Goal: Task Accomplishment & Management: Manage account settings

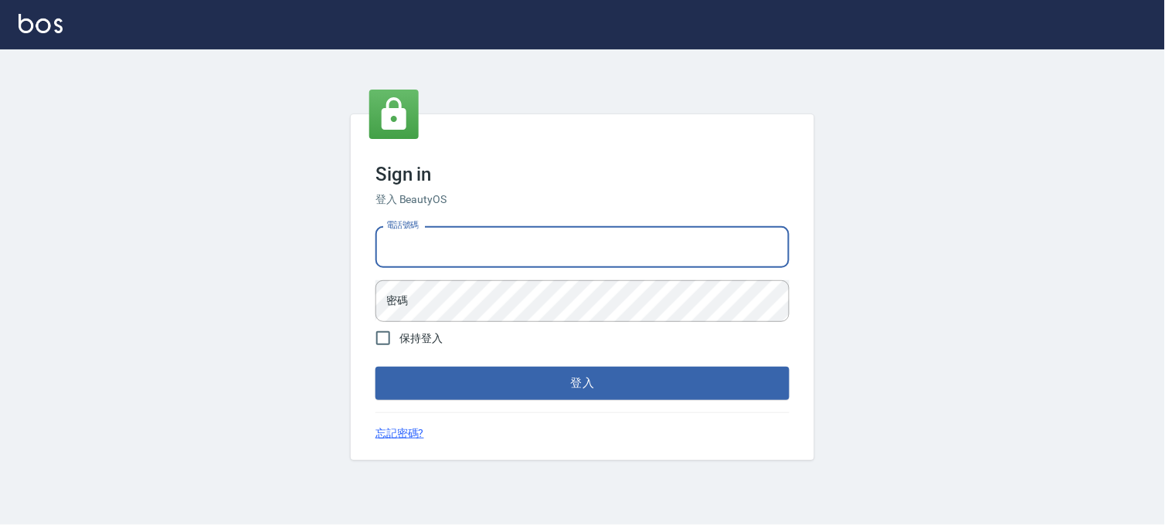
drag, startPoint x: 0, startPoint y: 0, endPoint x: 580, endPoint y: 246, distance: 630.2
click at [580, 246] on input "電話號碼" at bounding box center [583, 247] width 414 height 42
type input "0936888819"
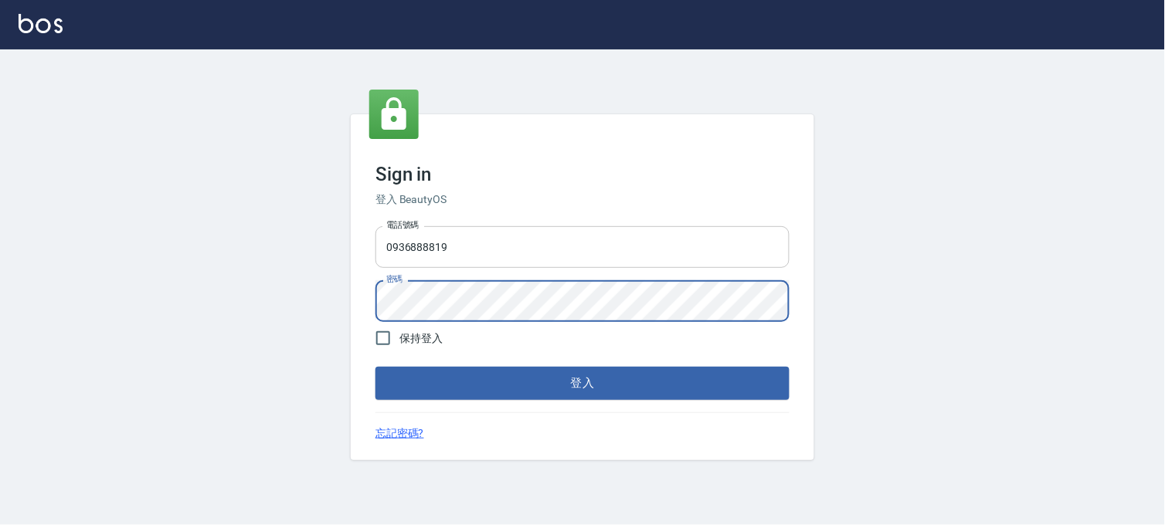
click at [376, 367] on button "登入" at bounding box center [583, 383] width 414 height 32
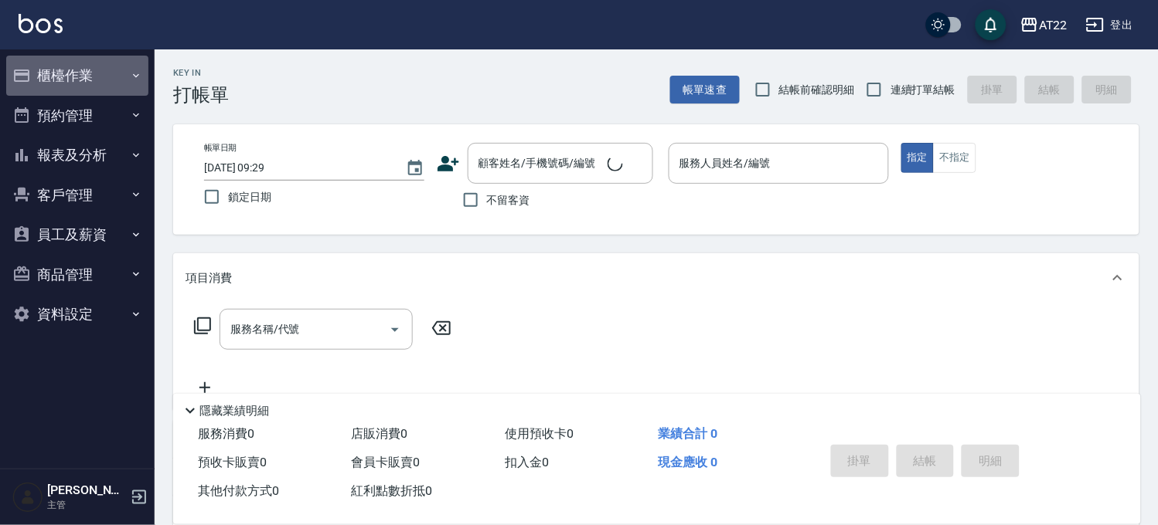
click at [65, 78] on button "櫃檯作業" at bounding box center [77, 76] width 142 height 40
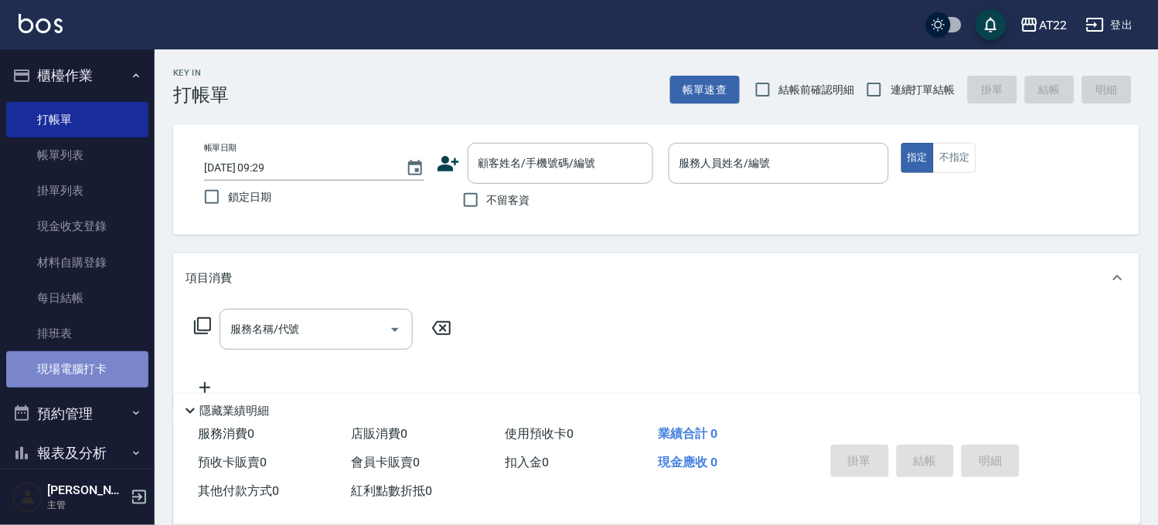
click at [111, 360] on link "現場電腦打卡" at bounding box center [77, 370] width 142 height 36
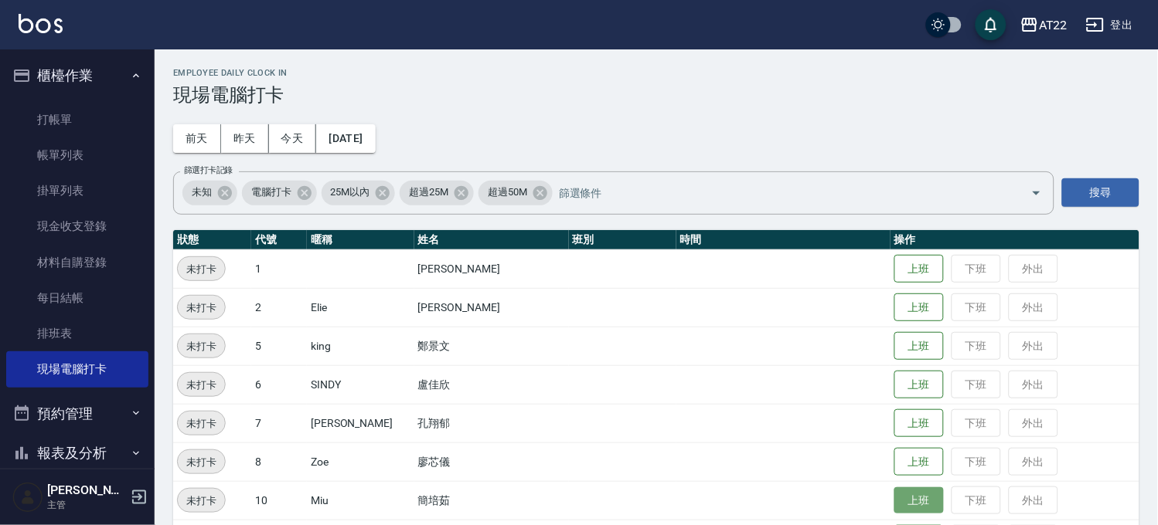
click at [894, 495] on button "上班" at bounding box center [918, 501] width 49 height 27
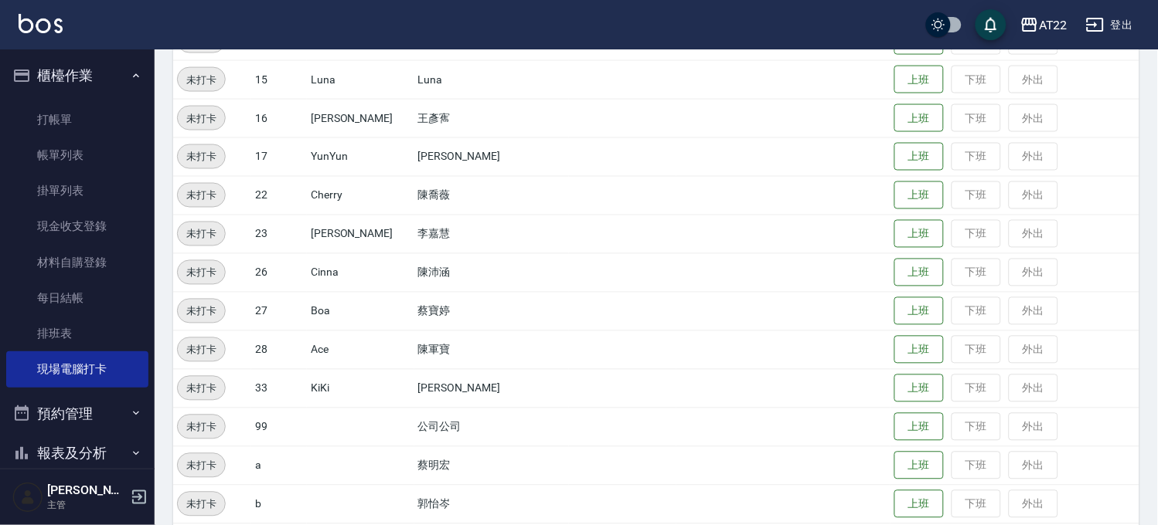
scroll to position [155, 0]
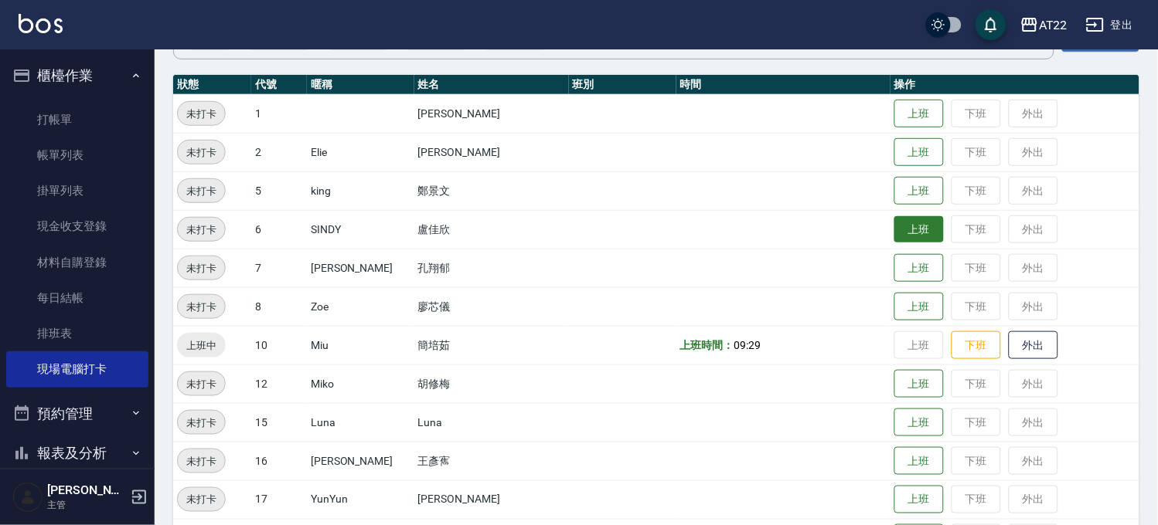
click at [894, 230] on button "上班" at bounding box center [918, 229] width 49 height 27
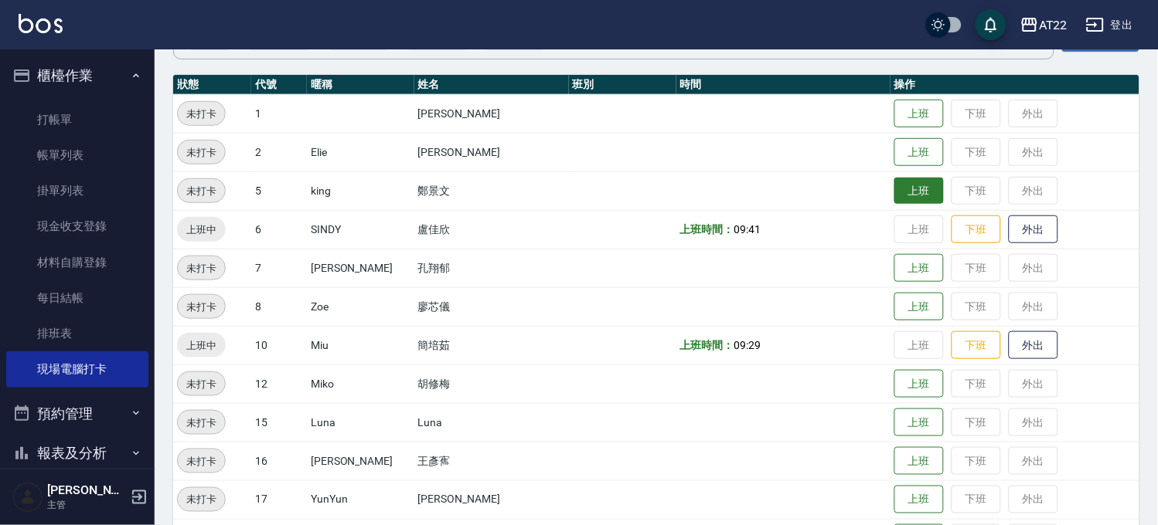
click at [894, 196] on button "上班" at bounding box center [918, 191] width 49 height 27
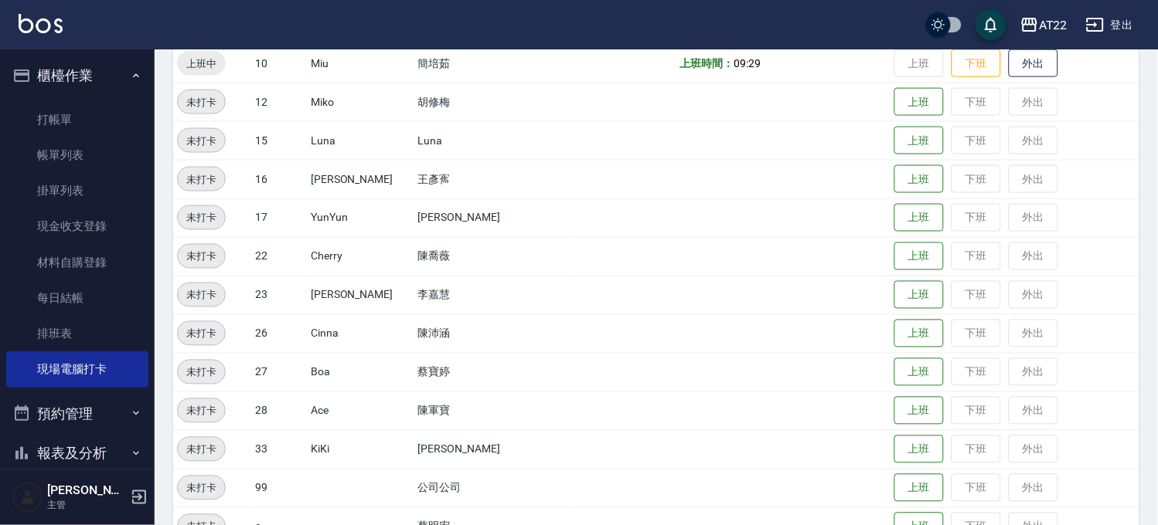
scroll to position [487, 0]
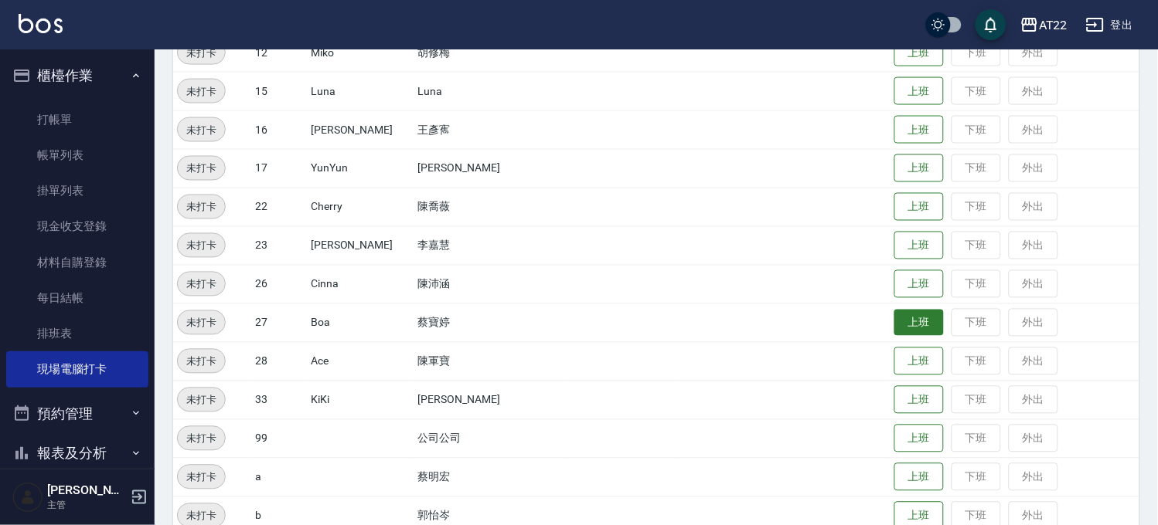
click at [894, 321] on button "上班" at bounding box center [918, 323] width 49 height 27
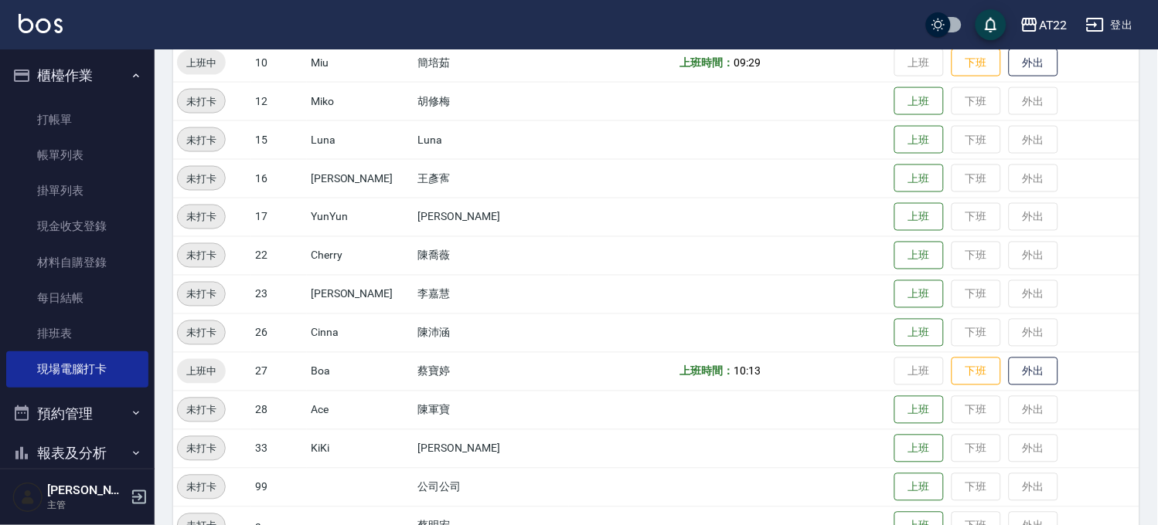
scroll to position [400, 0]
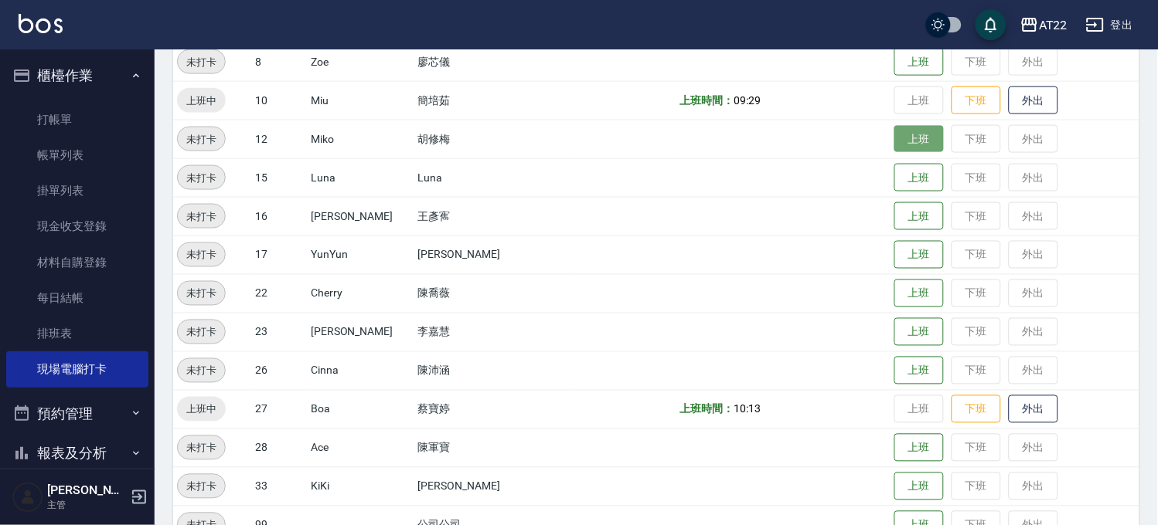
click at [902, 145] on button "上班" at bounding box center [918, 139] width 49 height 27
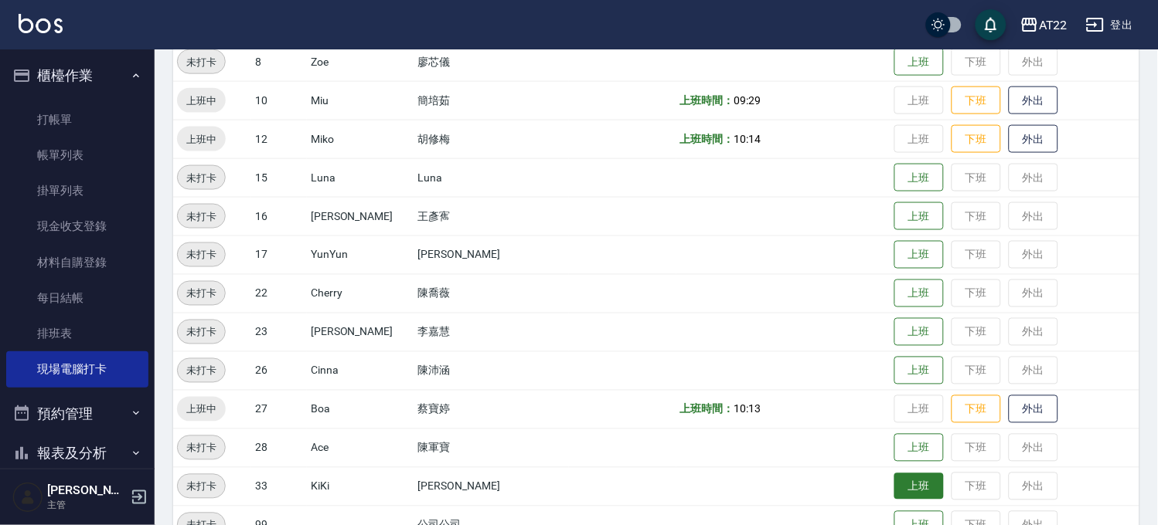
click at [900, 488] on button "上班" at bounding box center [918, 487] width 49 height 27
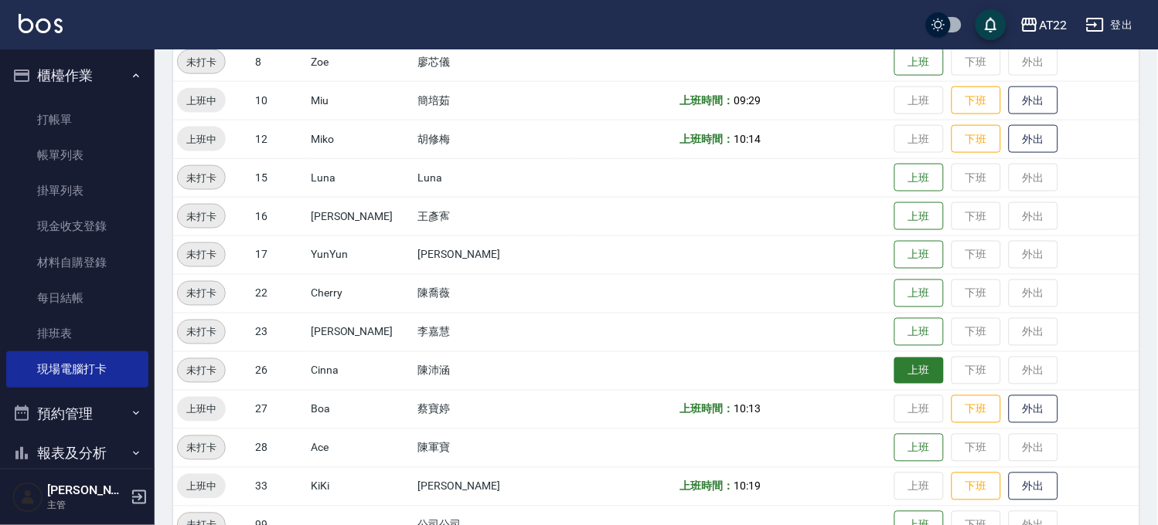
click at [894, 361] on button "上班" at bounding box center [918, 371] width 49 height 27
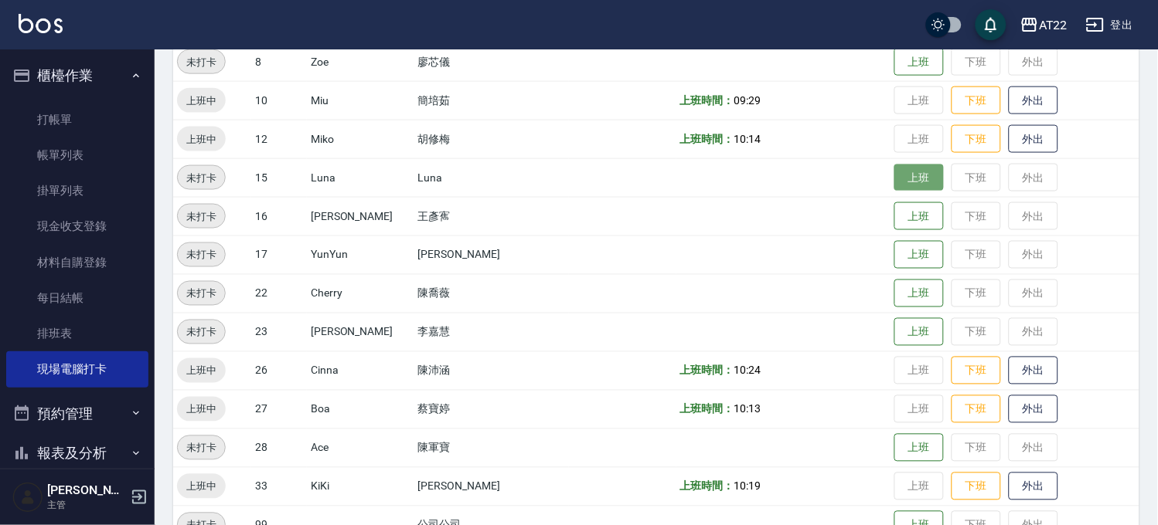
click at [894, 188] on button "上班" at bounding box center [918, 178] width 49 height 27
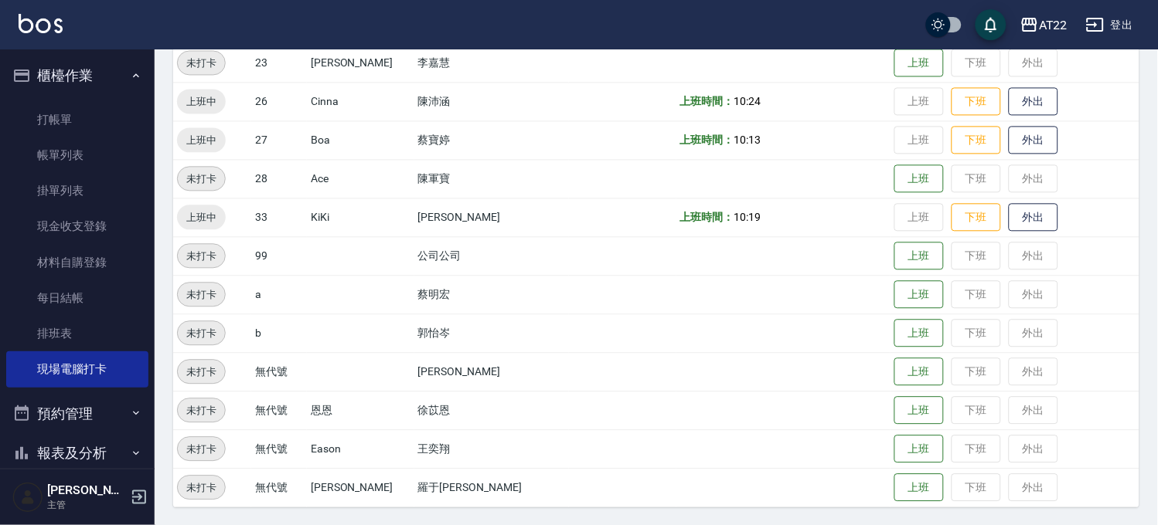
scroll to position [498, 0]
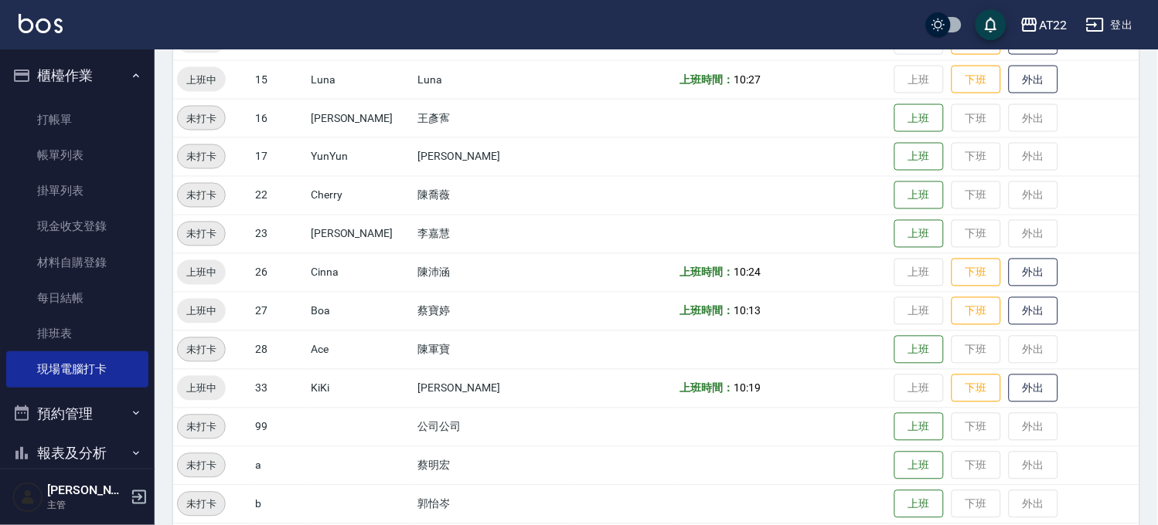
click at [890, 83] on td "上班 下班 外出" at bounding box center [1014, 79] width 249 height 39
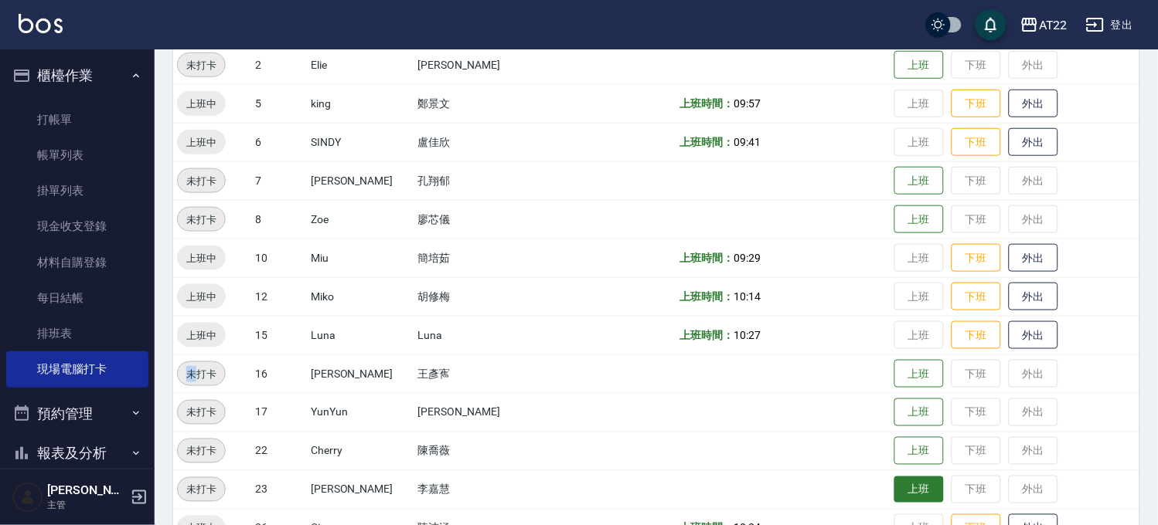
scroll to position [155, 0]
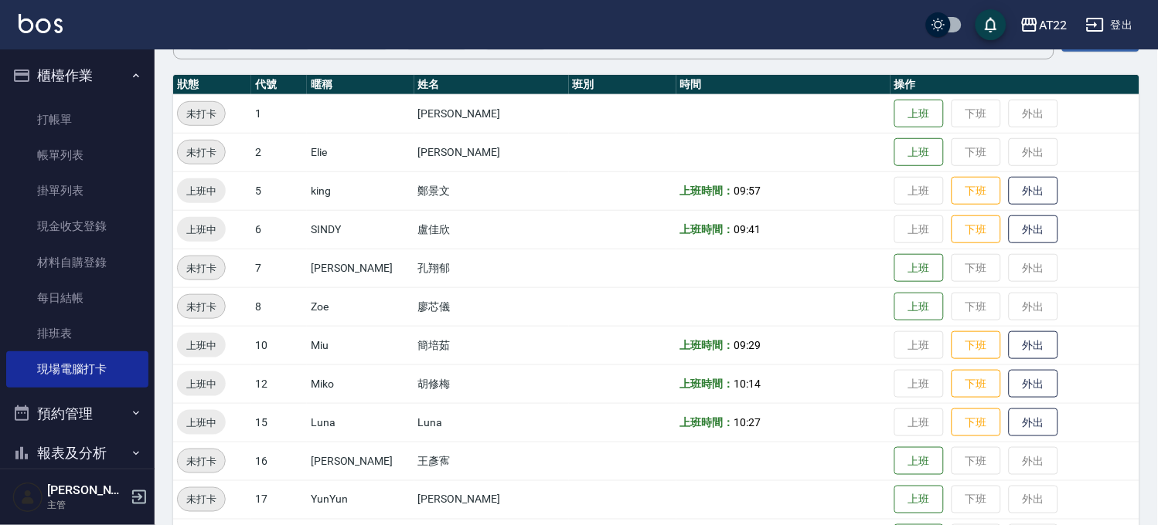
click at [895, 427] on td "上班 下班 外出" at bounding box center [1014, 422] width 249 height 39
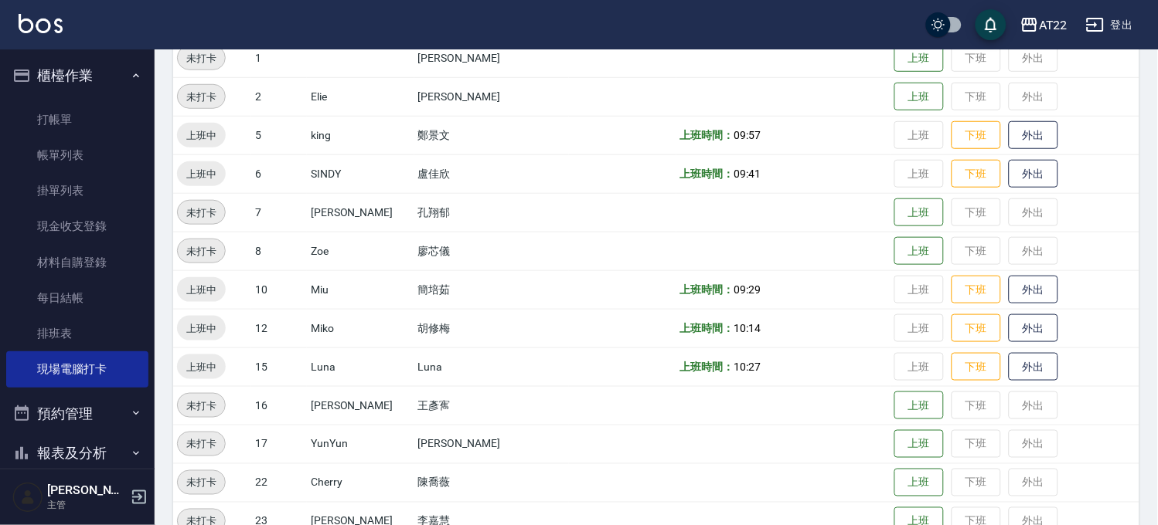
scroll to position [241, 0]
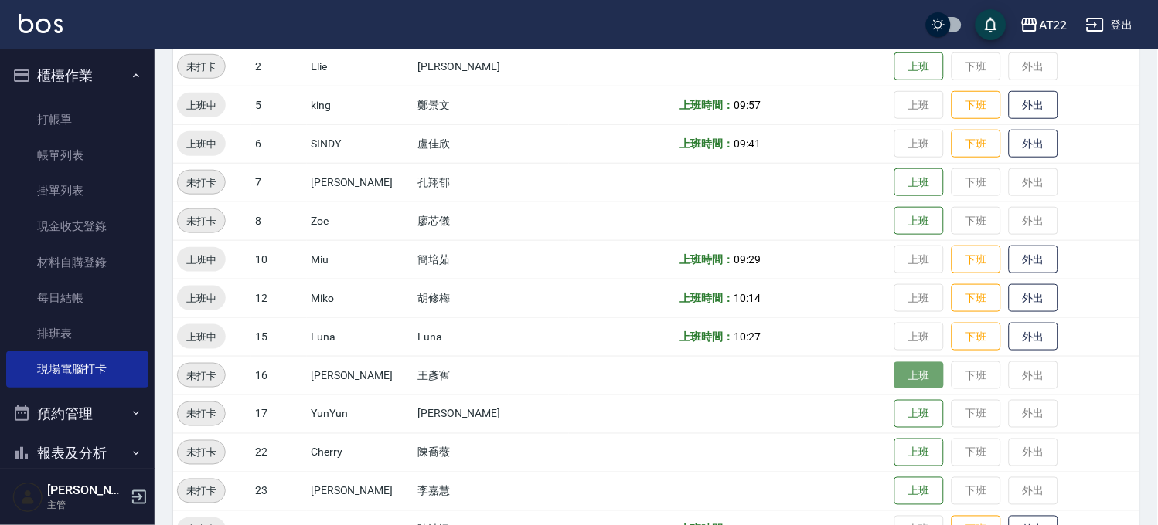
click at [894, 379] on button "上班" at bounding box center [918, 375] width 49 height 27
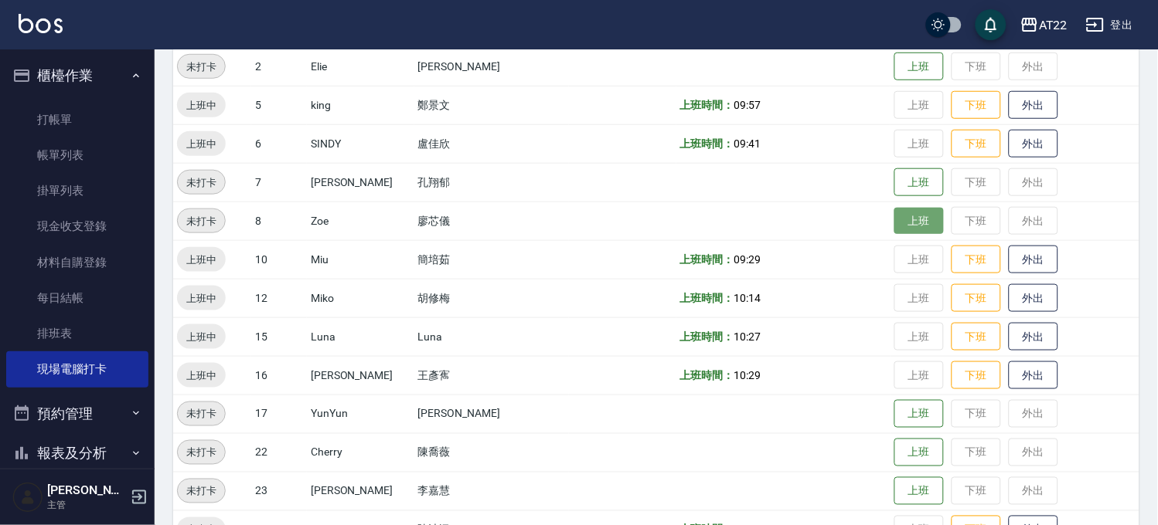
click at [913, 233] on button "上班" at bounding box center [918, 221] width 49 height 27
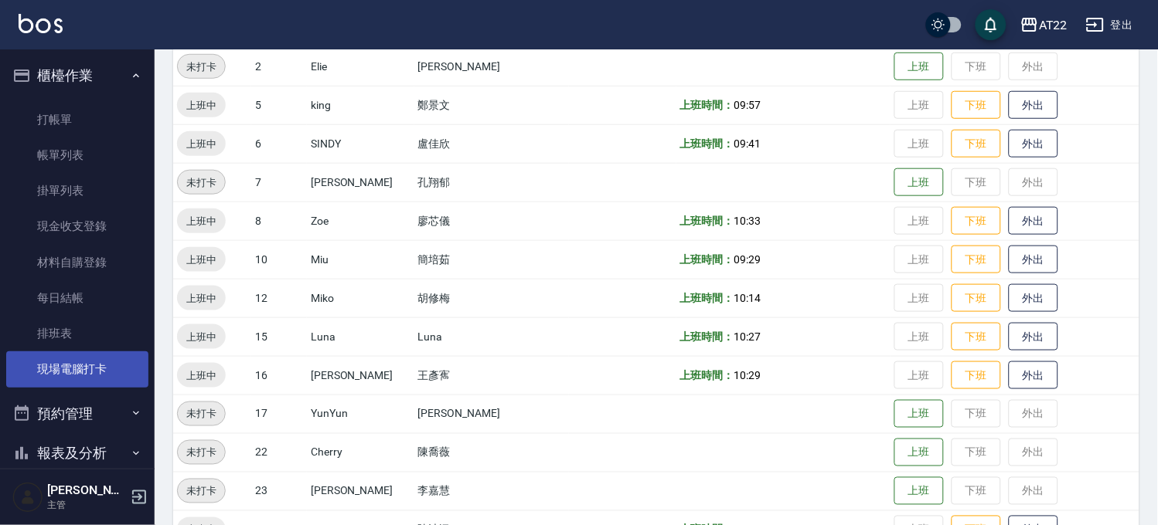
scroll to position [182, 0]
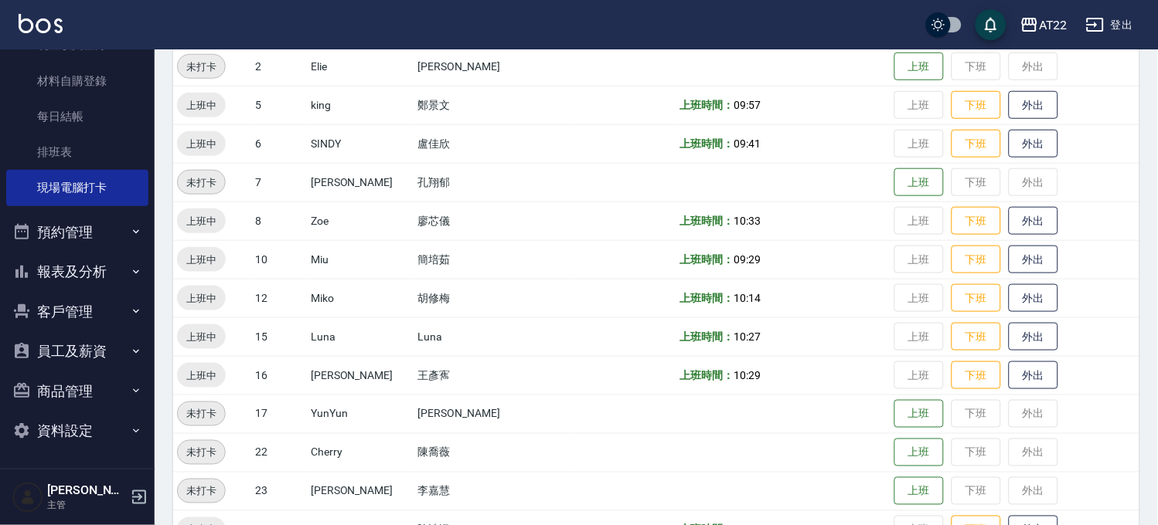
click at [63, 307] on button "客戶管理" at bounding box center [77, 312] width 142 height 40
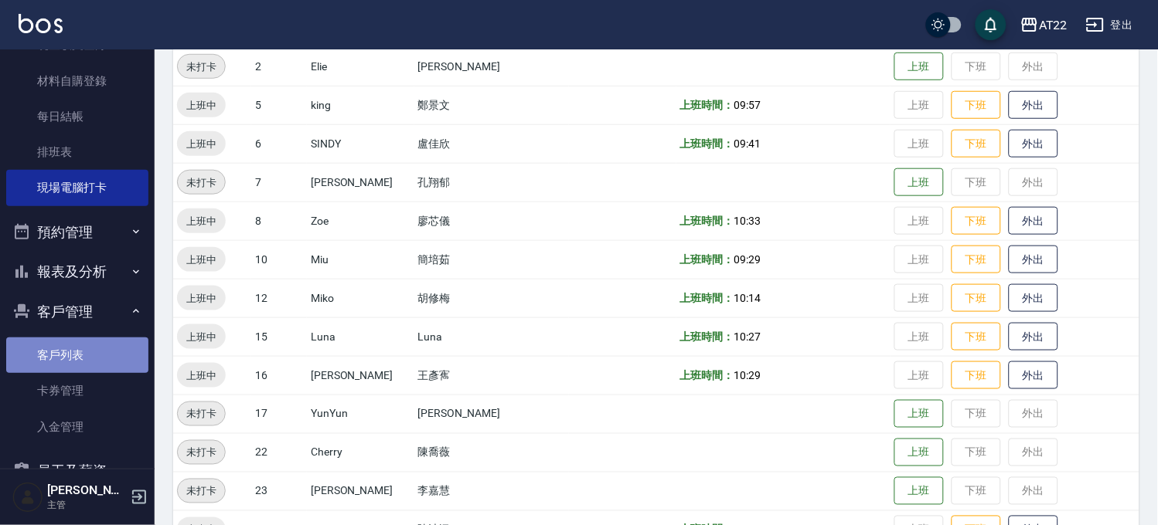
click at [88, 353] on link "客戶列表" at bounding box center [77, 356] width 142 height 36
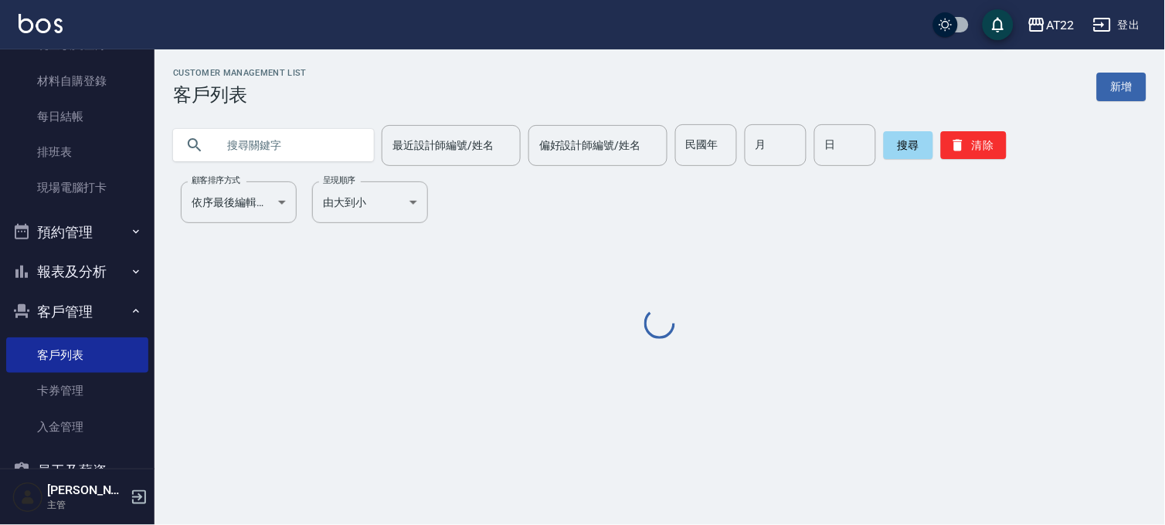
click at [278, 131] on input "text" at bounding box center [288, 145] width 145 height 42
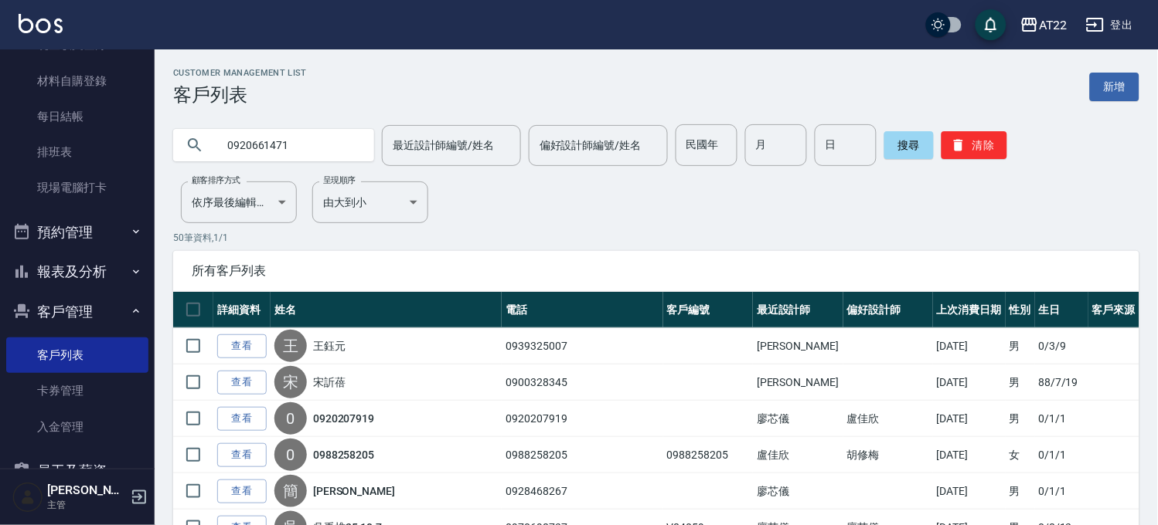
type input "0920661471"
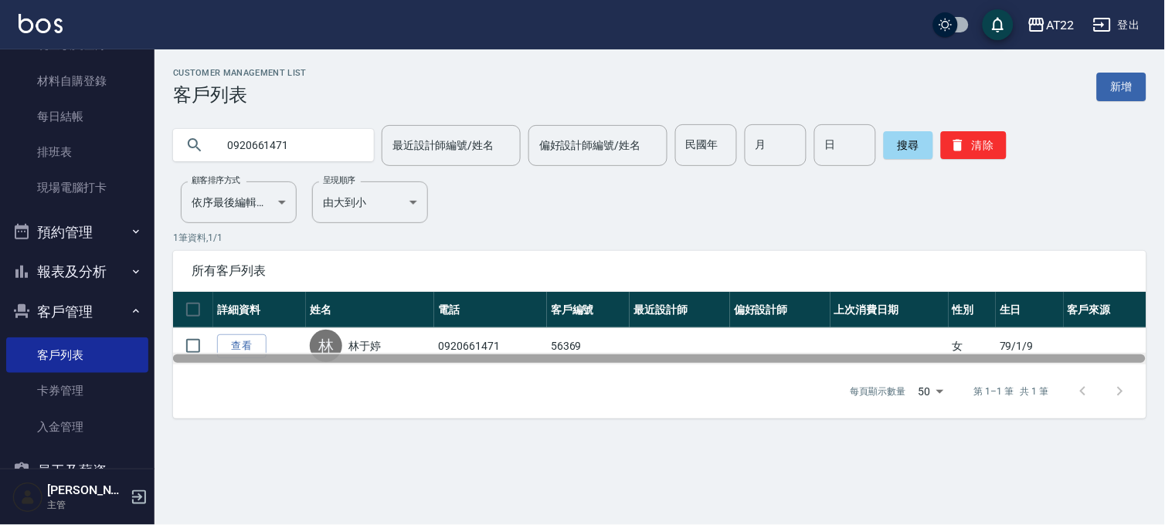
click at [233, 353] on div at bounding box center [660, 359] width 974 height 12
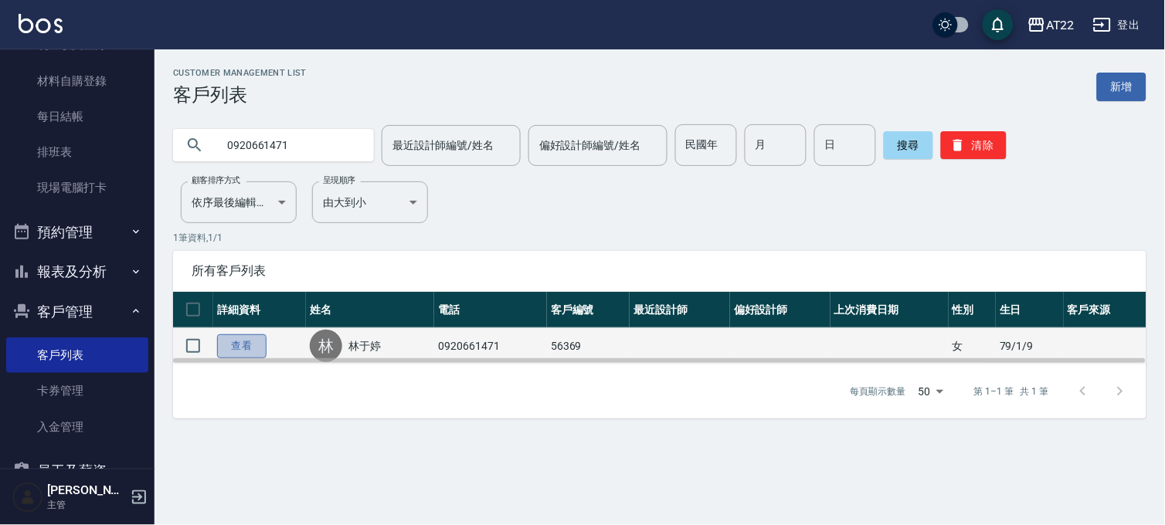
click at [240, 340] on link "查看" at bounding box center [241, 347] width 49 height 24
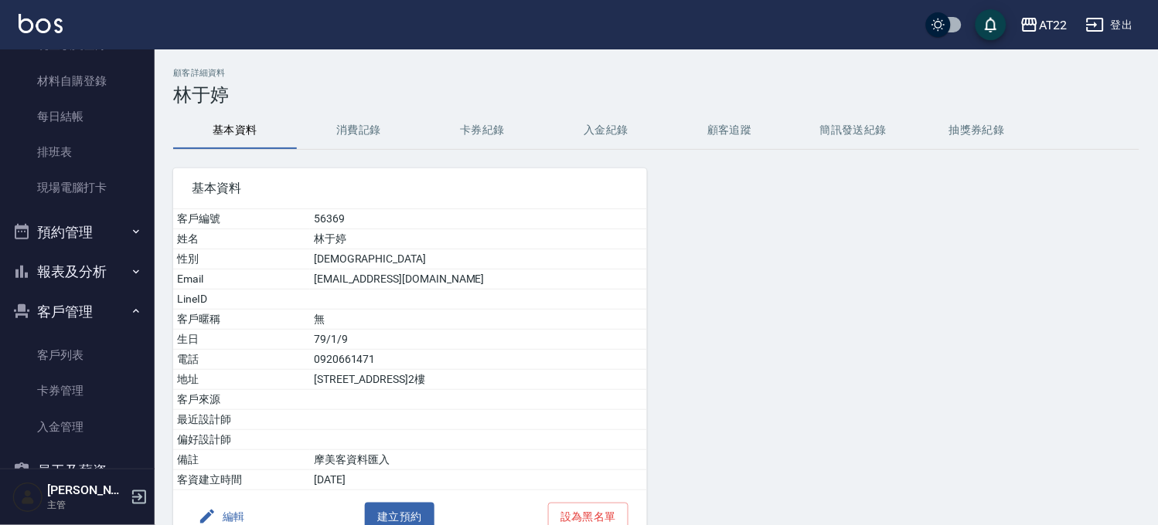
click at [350, 150] on div "基本資料 客戶編號 56369 姓名 林于婷 性別 FEMALE Email k29553846@yahoo.com.tw LineID 客戶暱稱 無 生日 …" at bounding box center [401, 347] width 492 height 394
click at [349, 168] on div "基本資料" at bounding box center [410, 188] width 474 height 40
click at [361, 144] on button "消費記錄" at bounding box center [359, 130] width 124 height 37
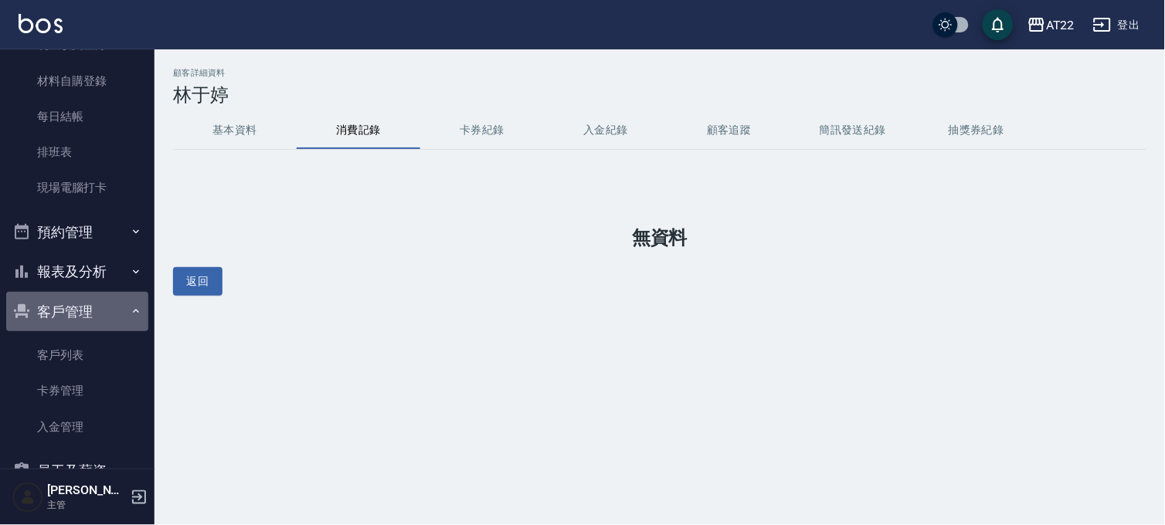
click at [137, 317] on button "客戶管理" at bounding box center [77, 312] width 142 height 40
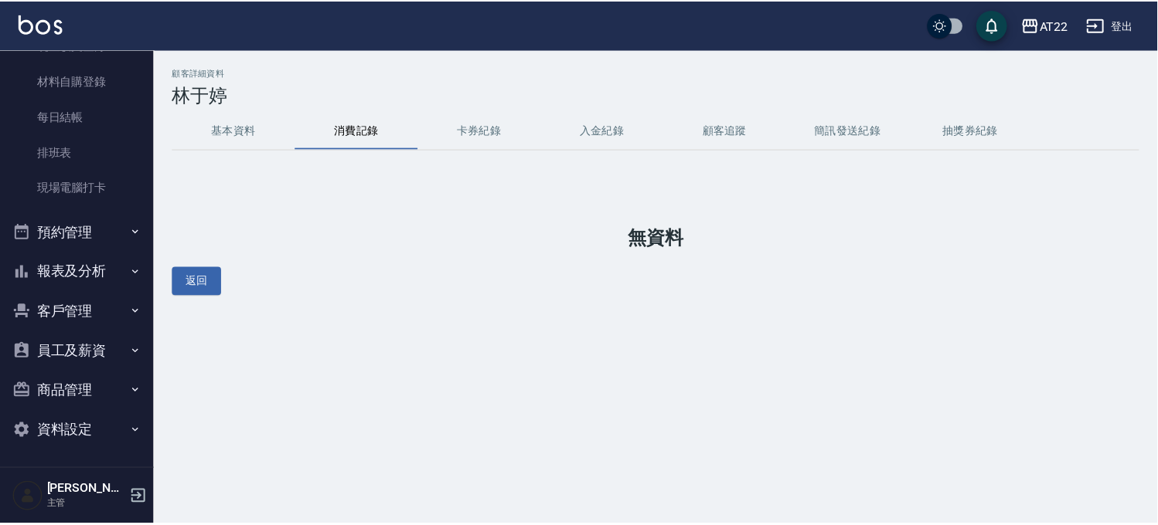
scroll to position [10, 0]
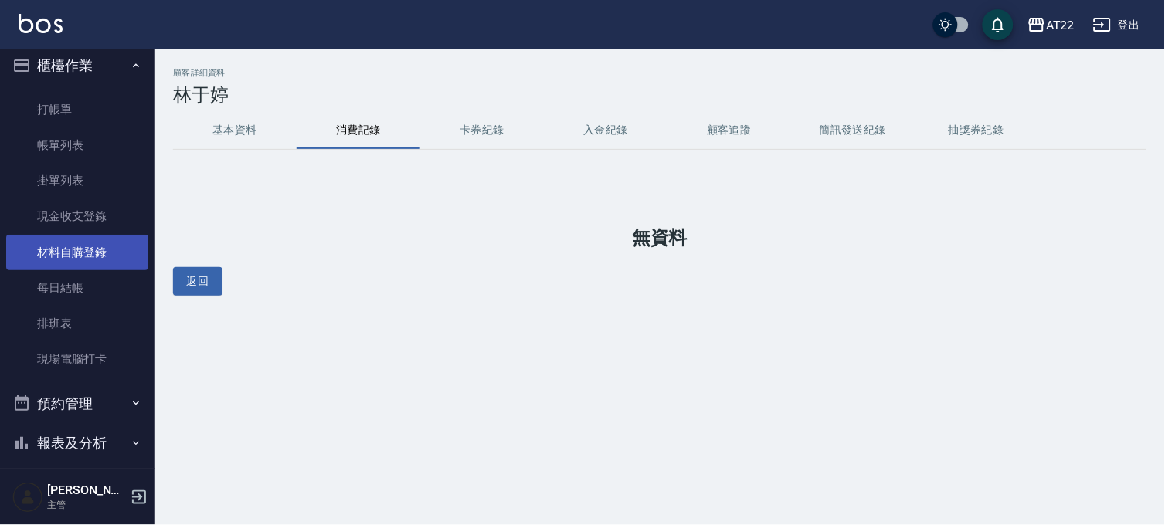
click at [79, 263] on link "材料自購登錄" at bounding box center [77, 253] width 142 height 36
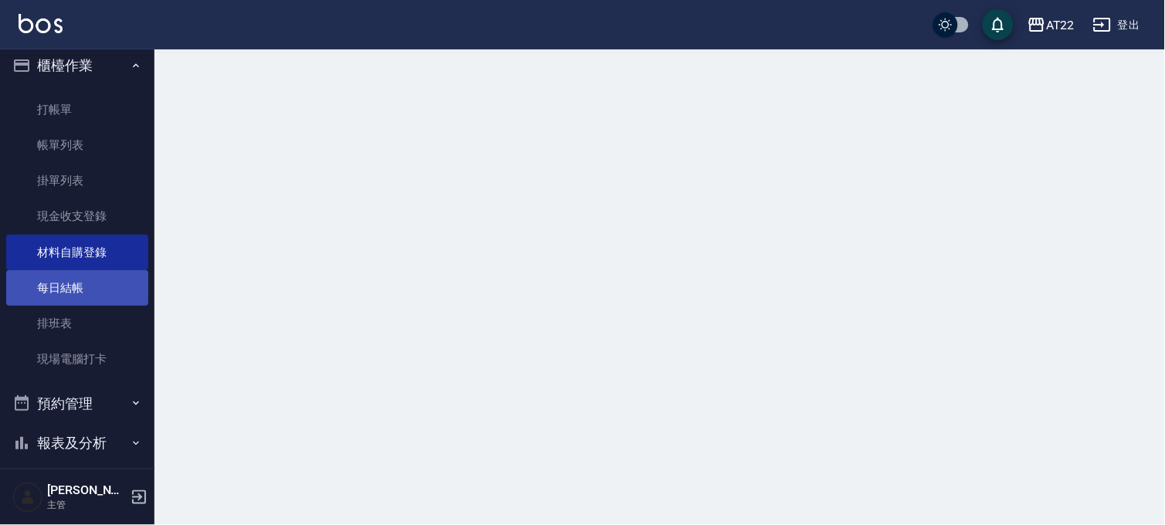
click at [76, 283] on link "每日結帳" at bounding box center [77, 288] width 142 height 36
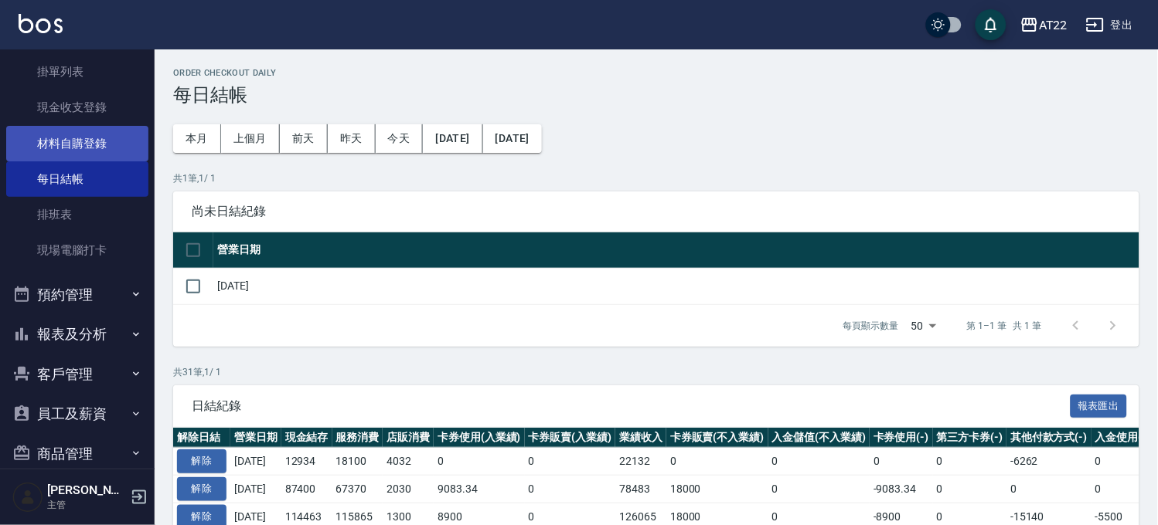
scroll to position [182, 0]
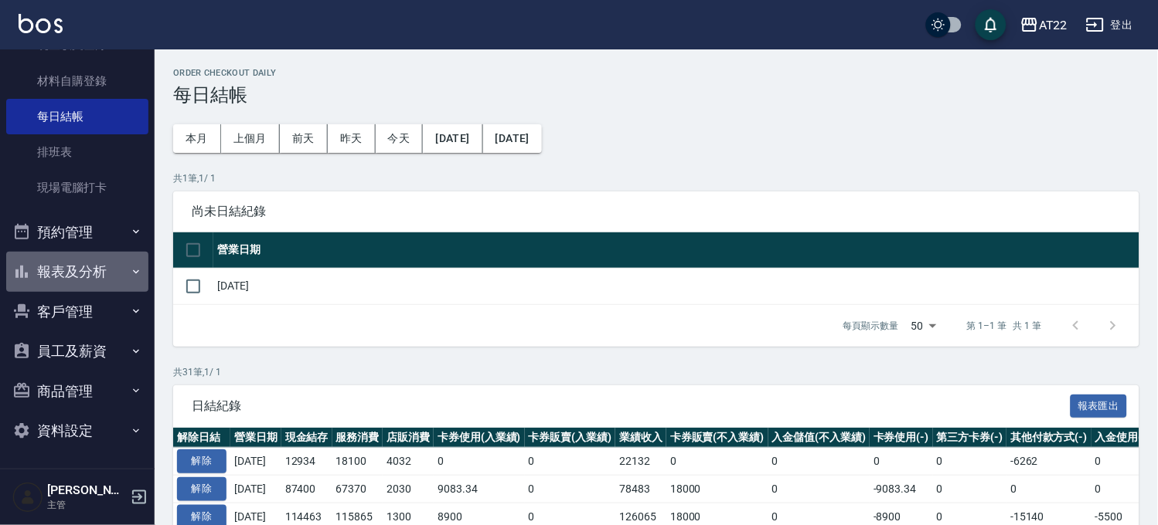
click at [119, 271] on button "報表及分析" at bounding box center [77, 272] width 142 height 40
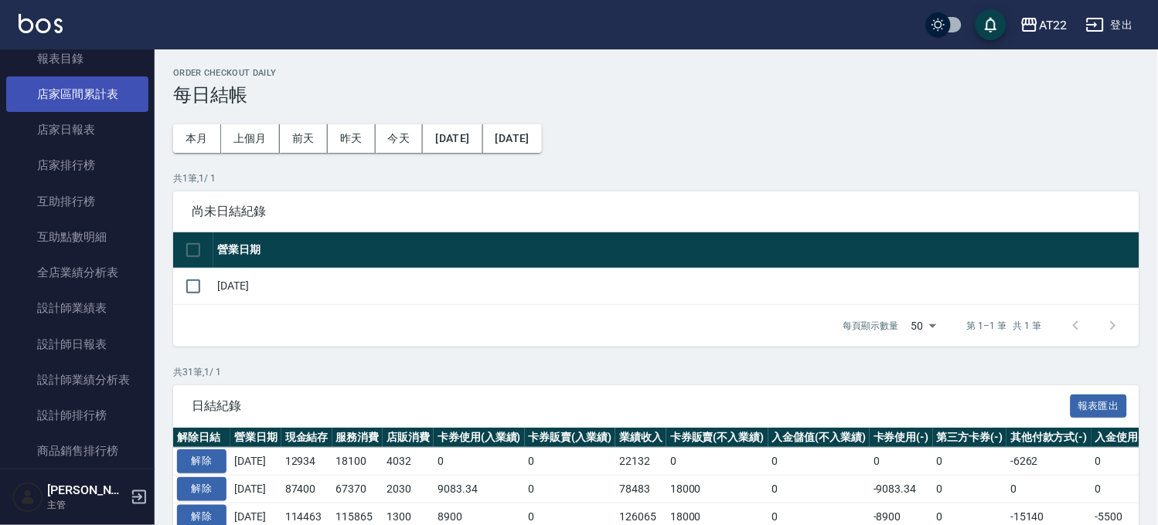
scroll to position [525, 0]
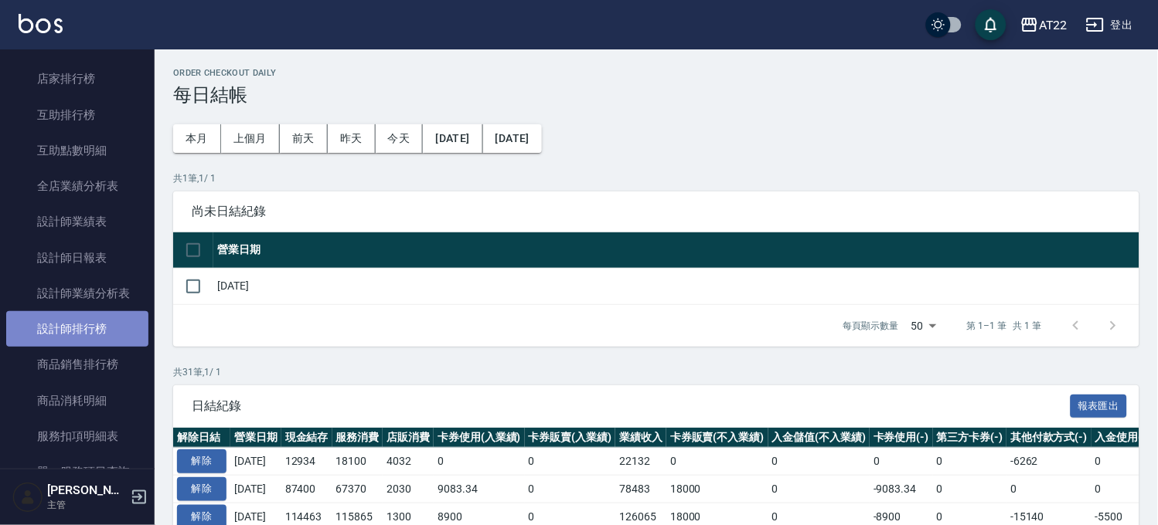
click at [82, 325] on link "設計師排行榜" at bounding box center [77, 329] width 142 height 36
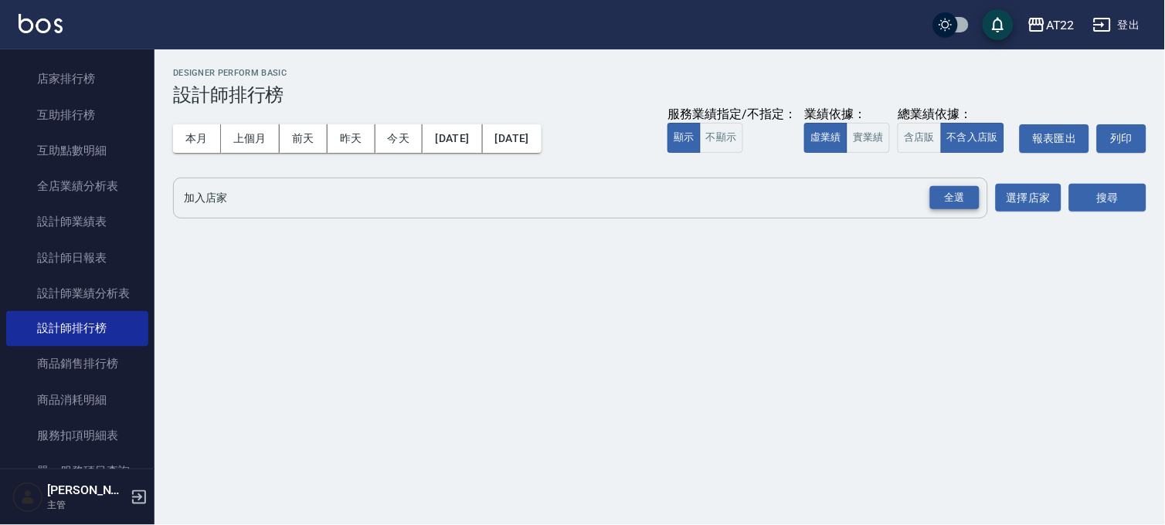
click at [954, 196] on div "全選" at bounding box center [954, 198] width 49 height 24
click at [1134, 206] on button "搜尋" at bounding box center [1107, 199] width 77 height 29
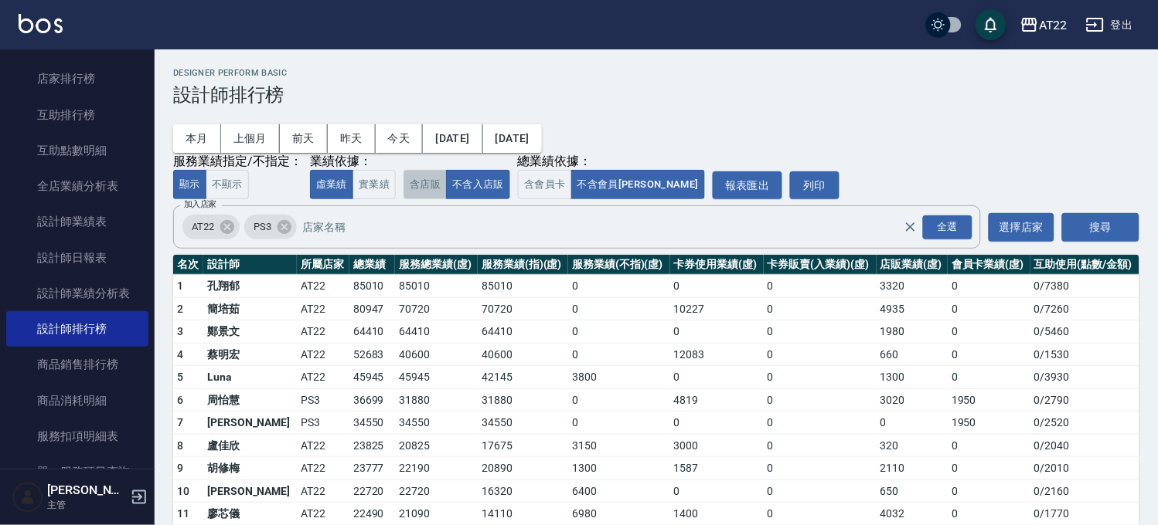
click at [431, 181] on button "含店販" at bounding box center [424, 185] width 43 height 30
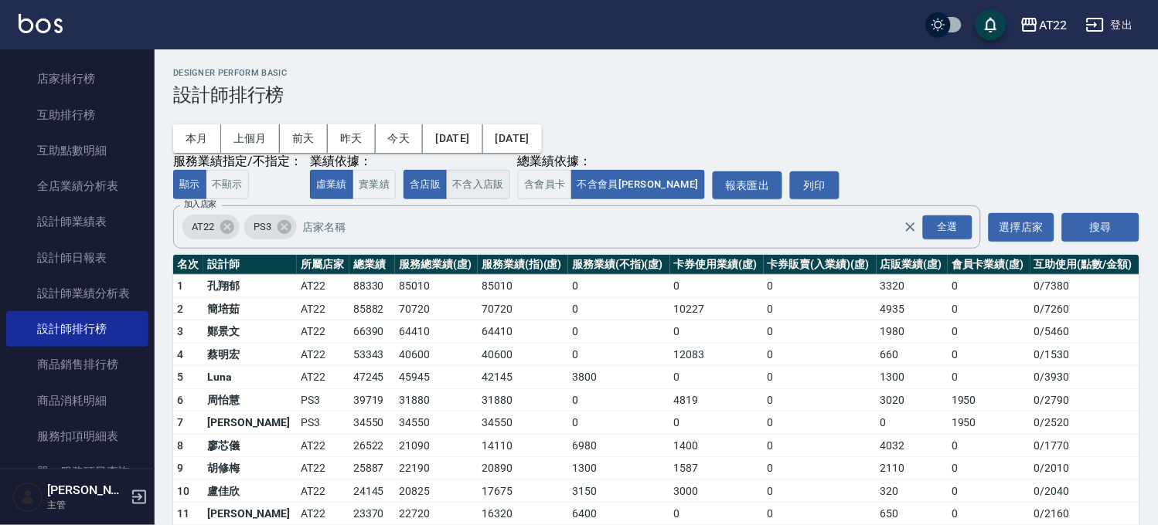
click at [479, 183] on button "不含入店販" at bounding box center [478, 185] width 64 height 30
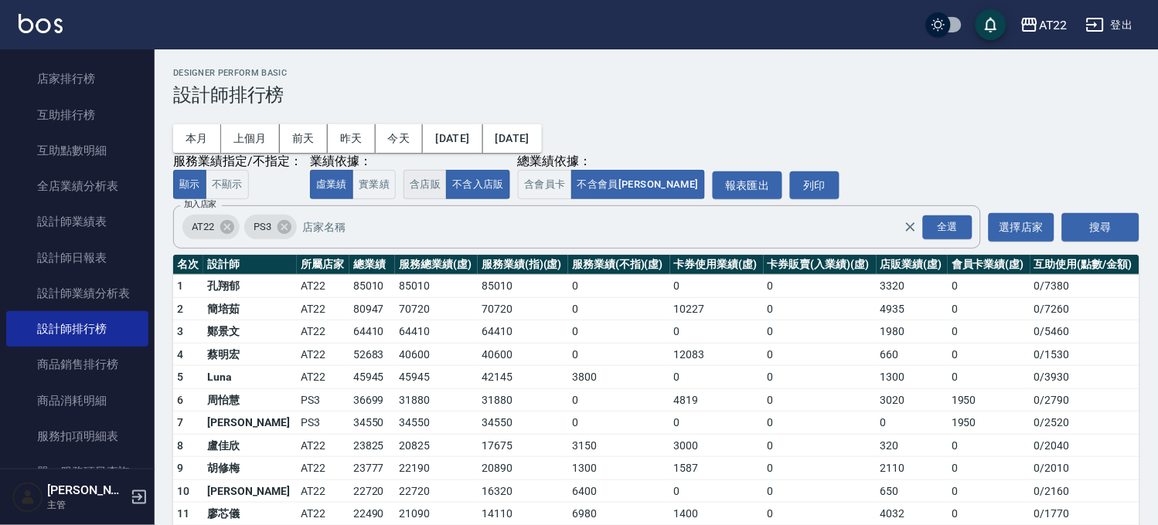
click at [425, 180] on button "含店販" at bounding box center [424, 185] width 43 height 30
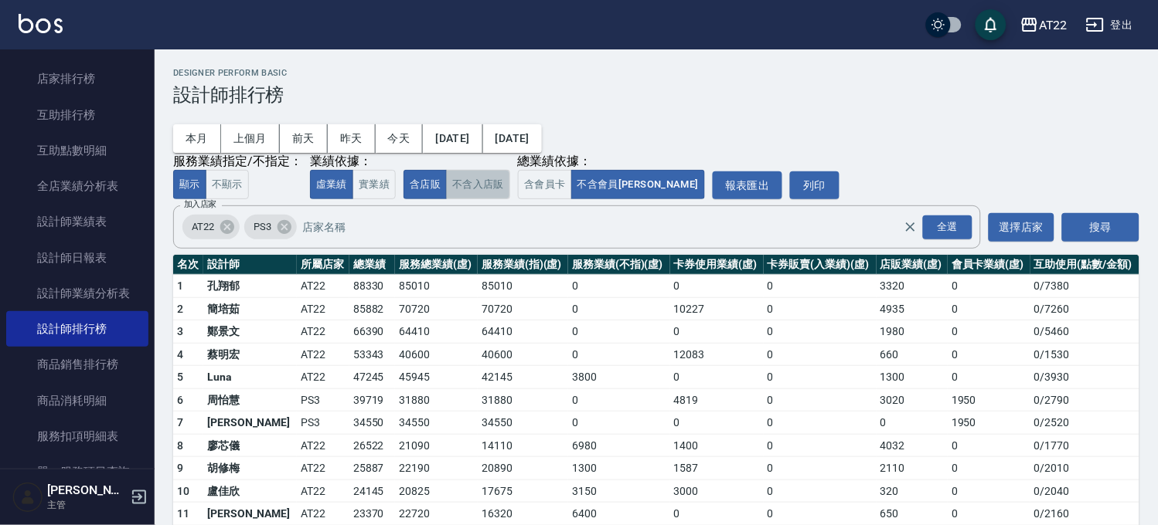
click at [487, 182] on button "不含入店販" at bounding box center [478, 185] width 64 height 30
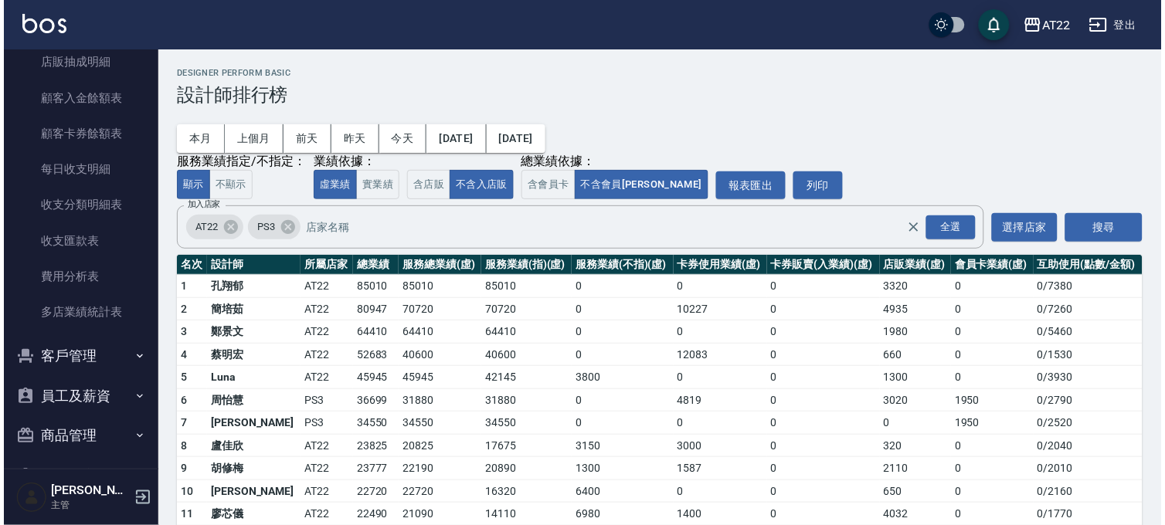
scroll to position [1015, 0]
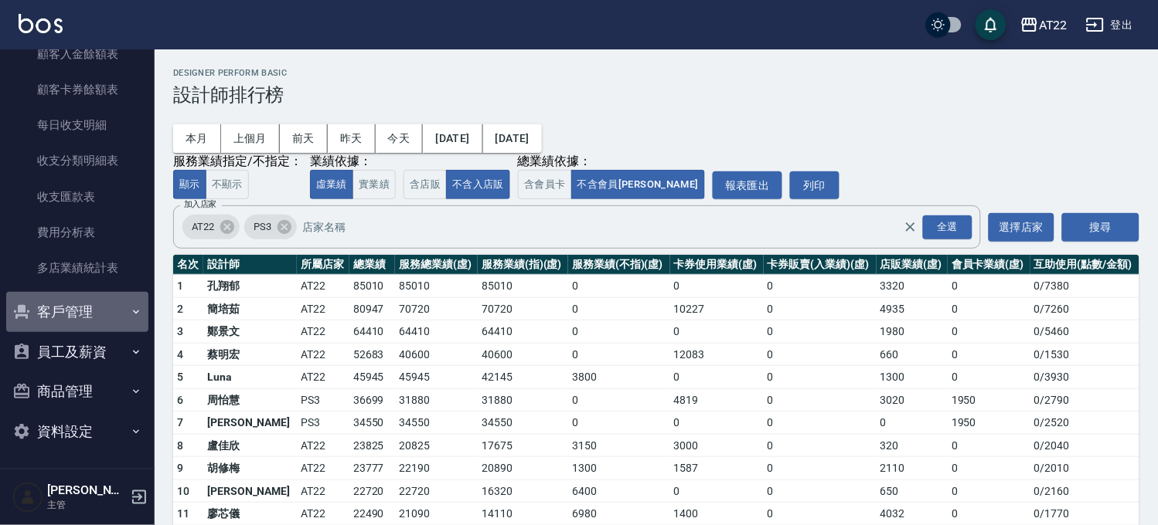
click at [94, 298] on button "客戶管理" at bounding box center [77, 312] width 142 height 40
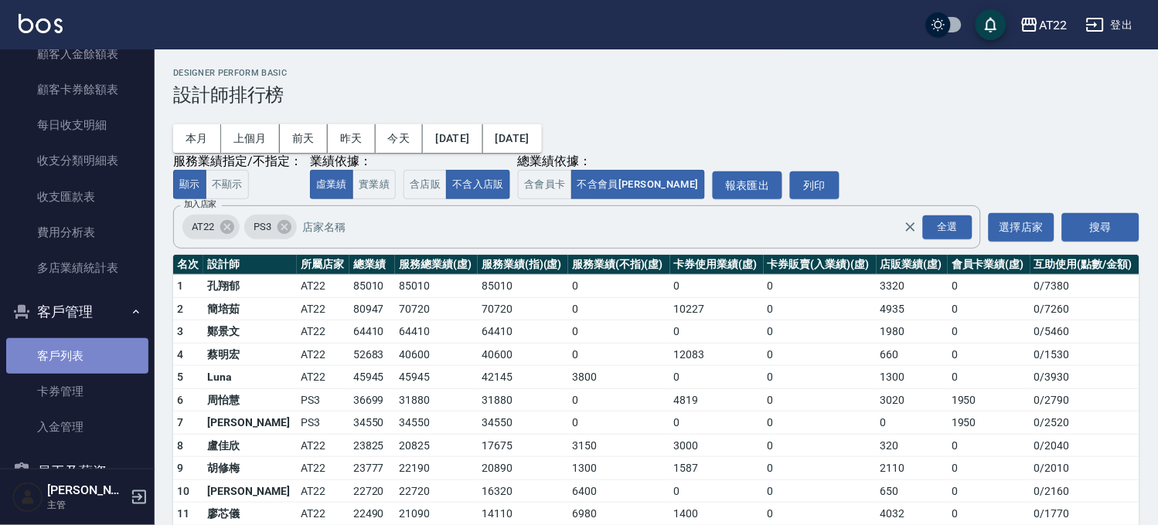
click at [94, 338] on link "客戶列表" at bounding box center [77, 356] width 142 height 36
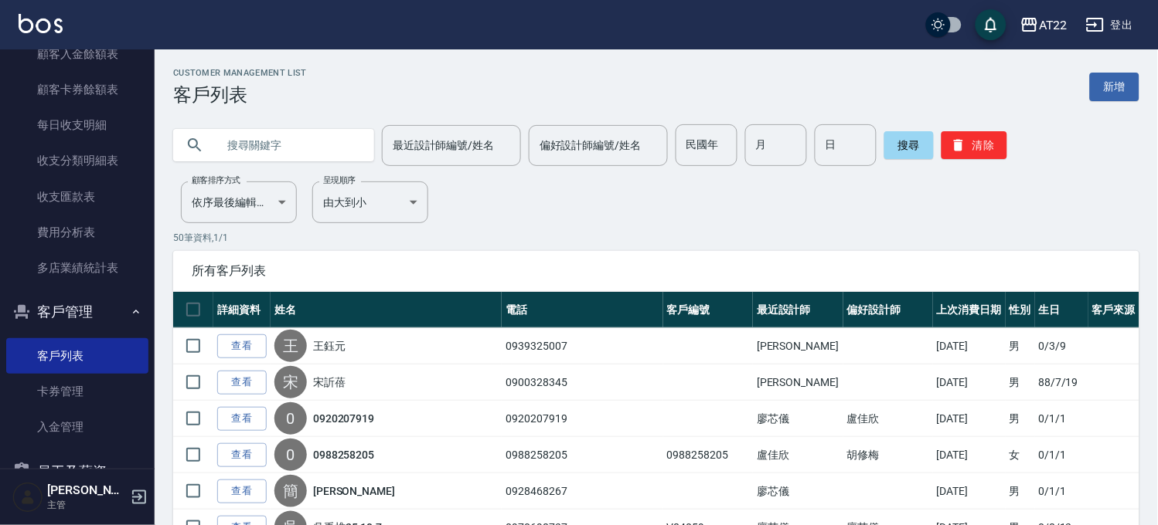
click at [320, 134] on input "text" at bounding box center [288, 145] width 145 height 42
type input "0935016066"
